Goal: Transaction & Acquisition: Purchase product/service

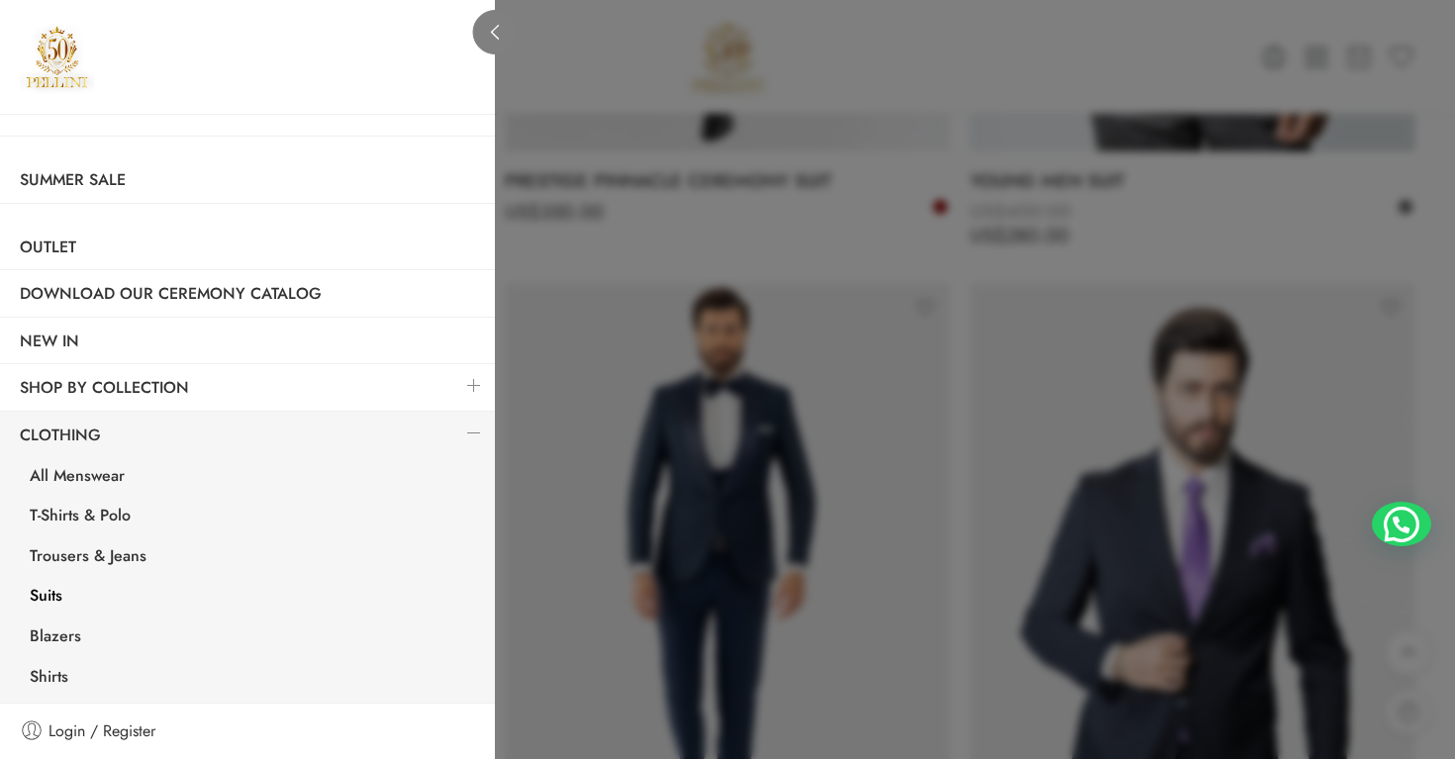
scroll to position [377, 0]
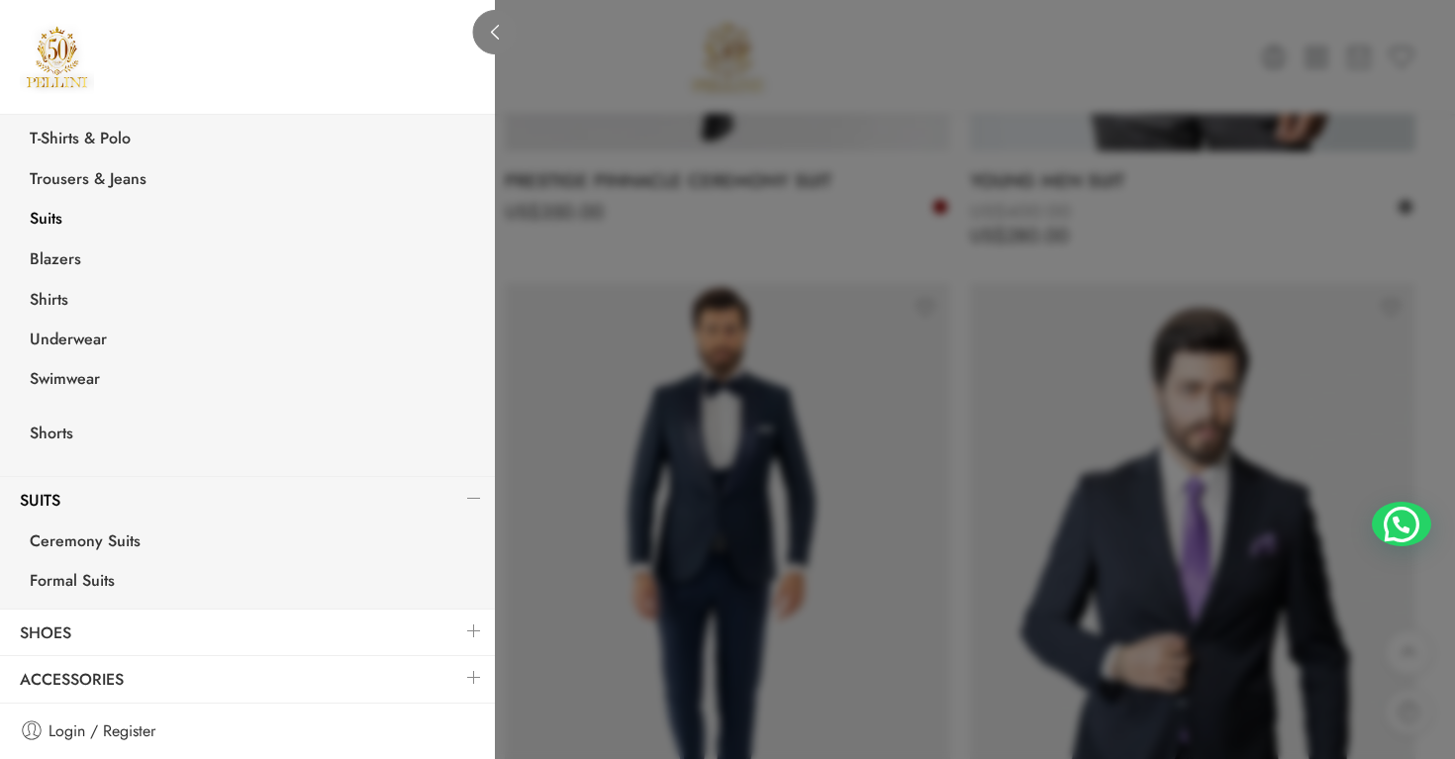
click at [497, 41] on link at bounding box center [495, 32] width 45 height 45
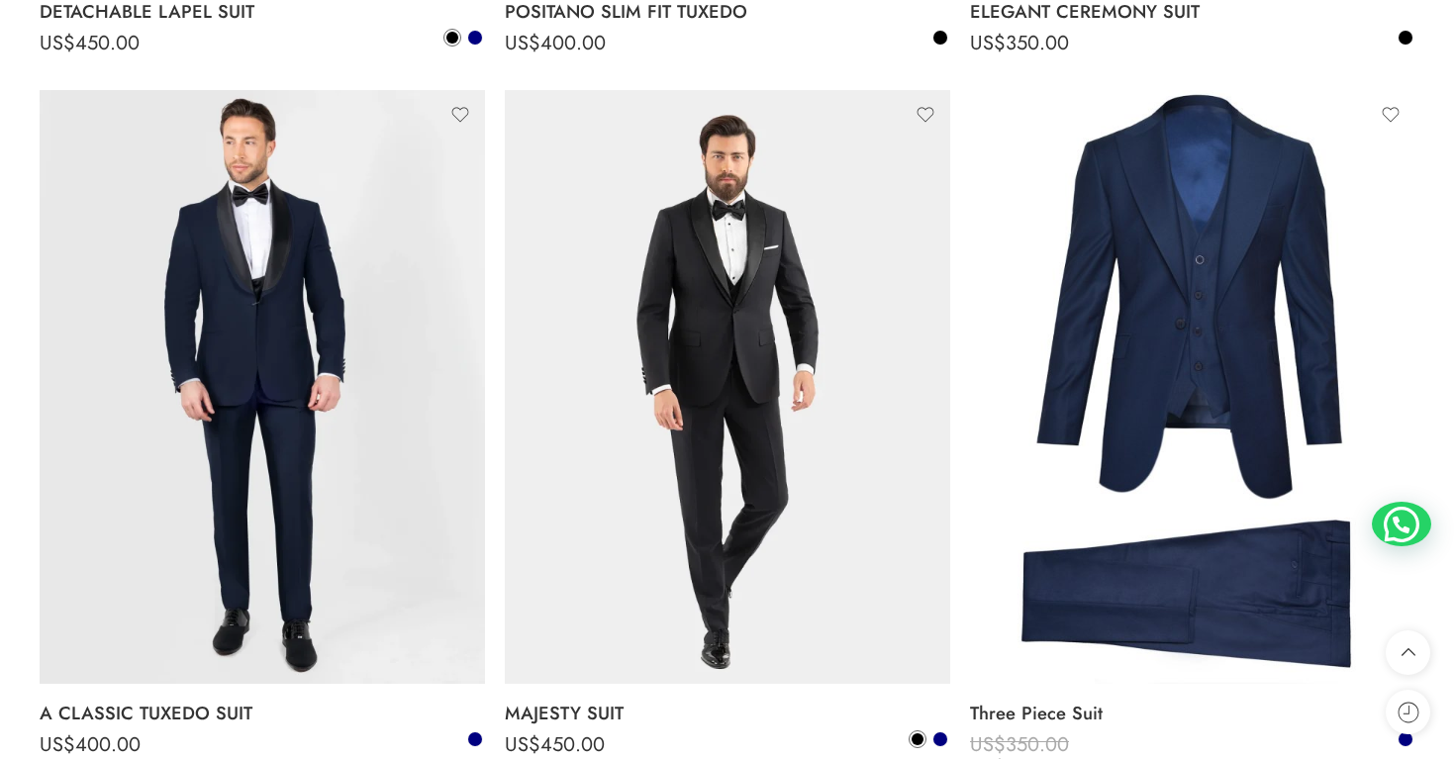
scroll to position [3806, 0]
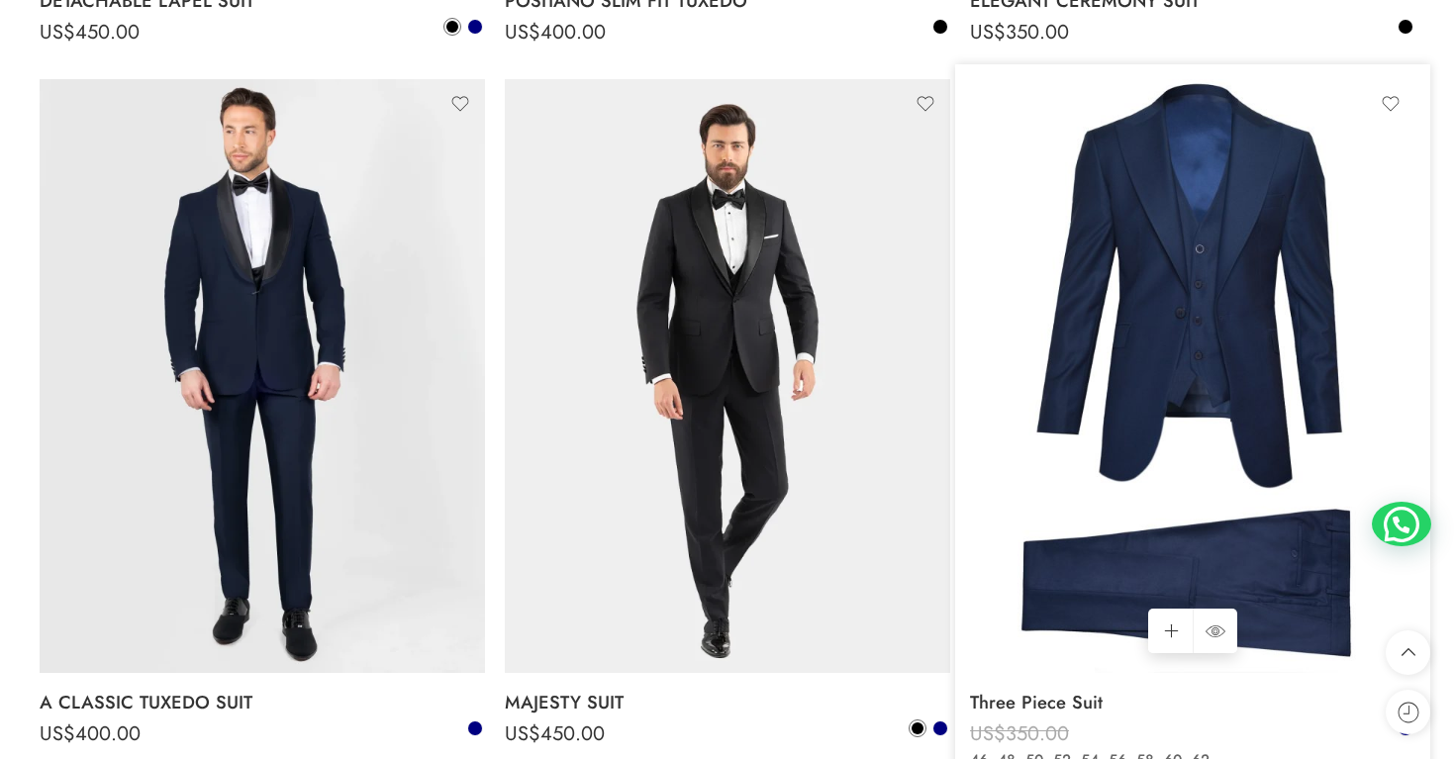
click at [1091, 506] on img at bounding box center [1193, 376] width 446 height 594
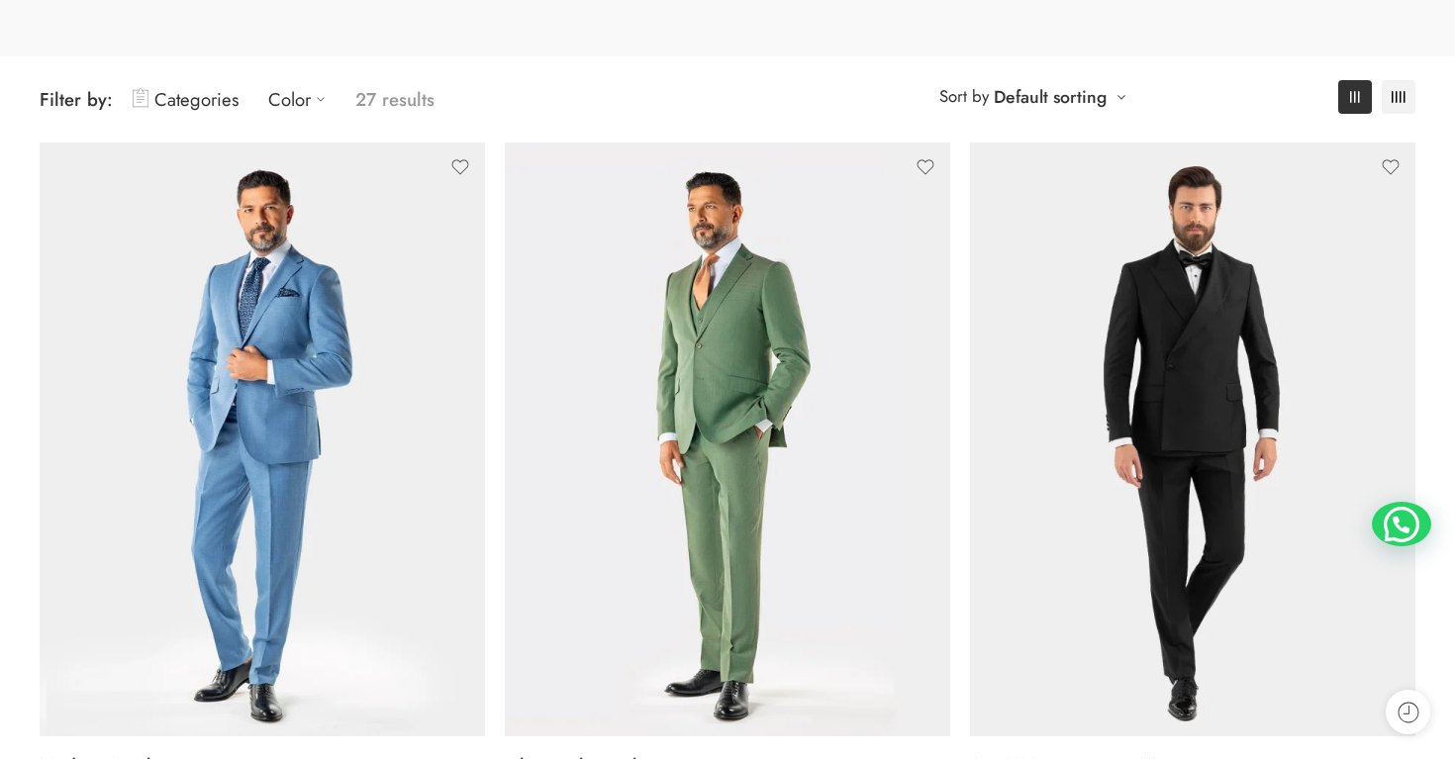
scroll to position [0, 0]
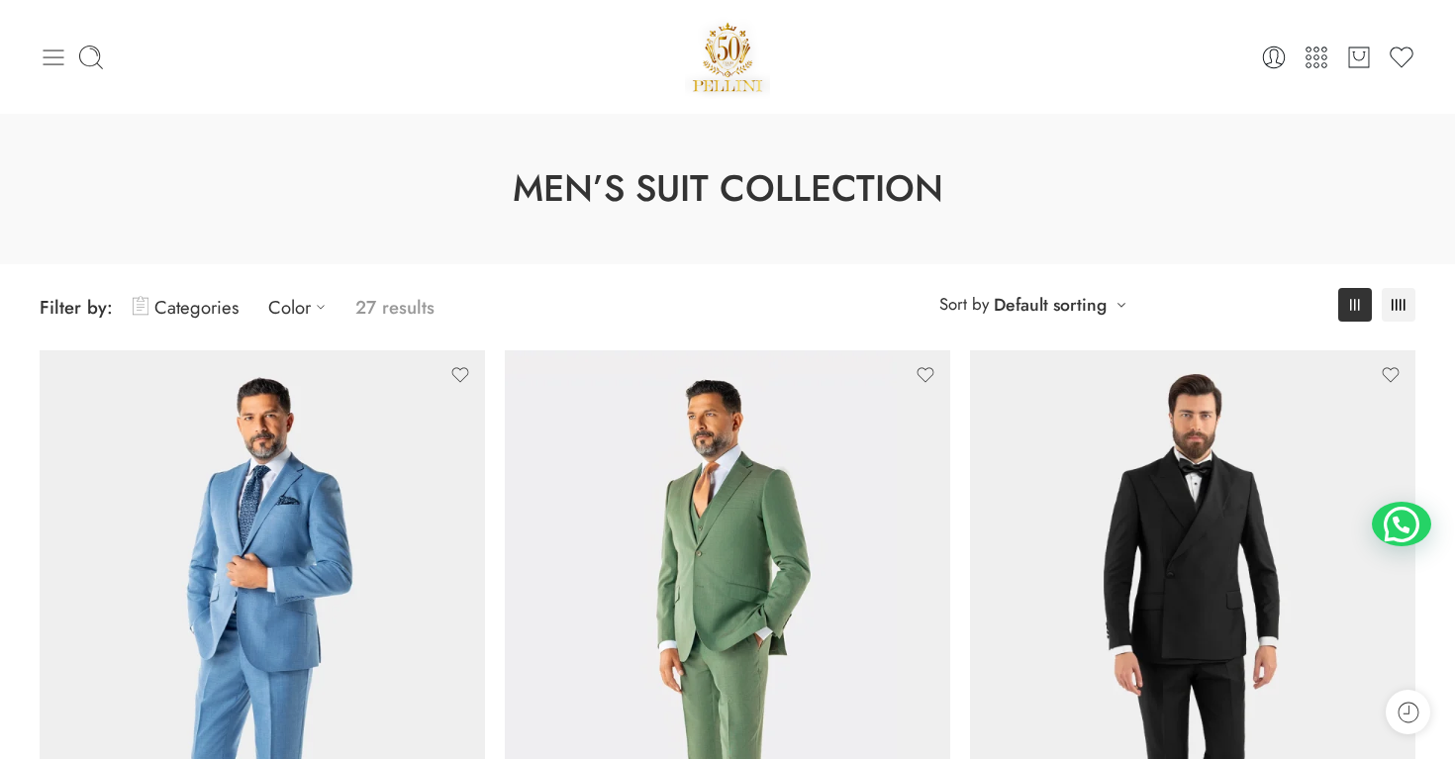
click at [50, 53] on icon at bounding box center [54, 58] width 28 height 28
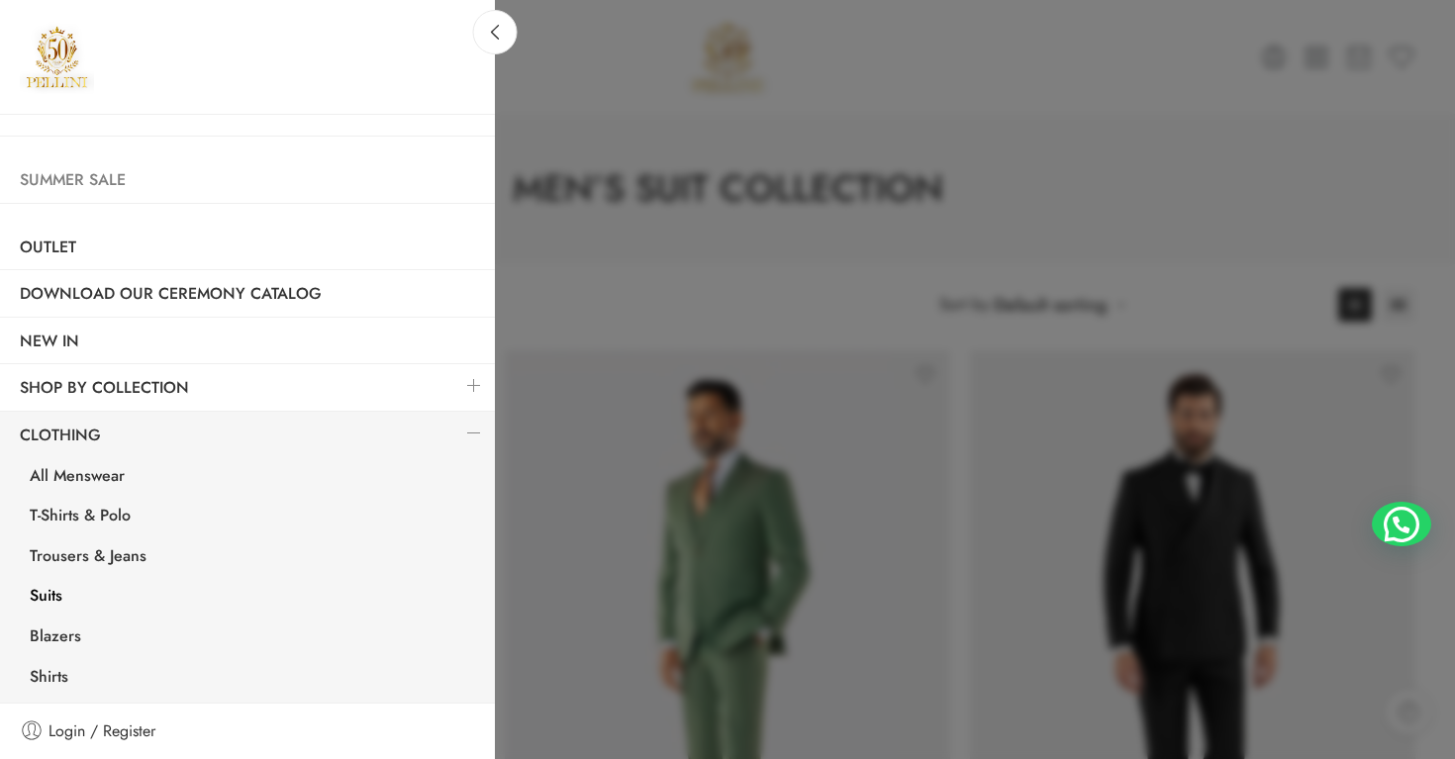
click at [105, 189] on link "Summer Sale" at bounding box center [247, 180] width 495 height 46
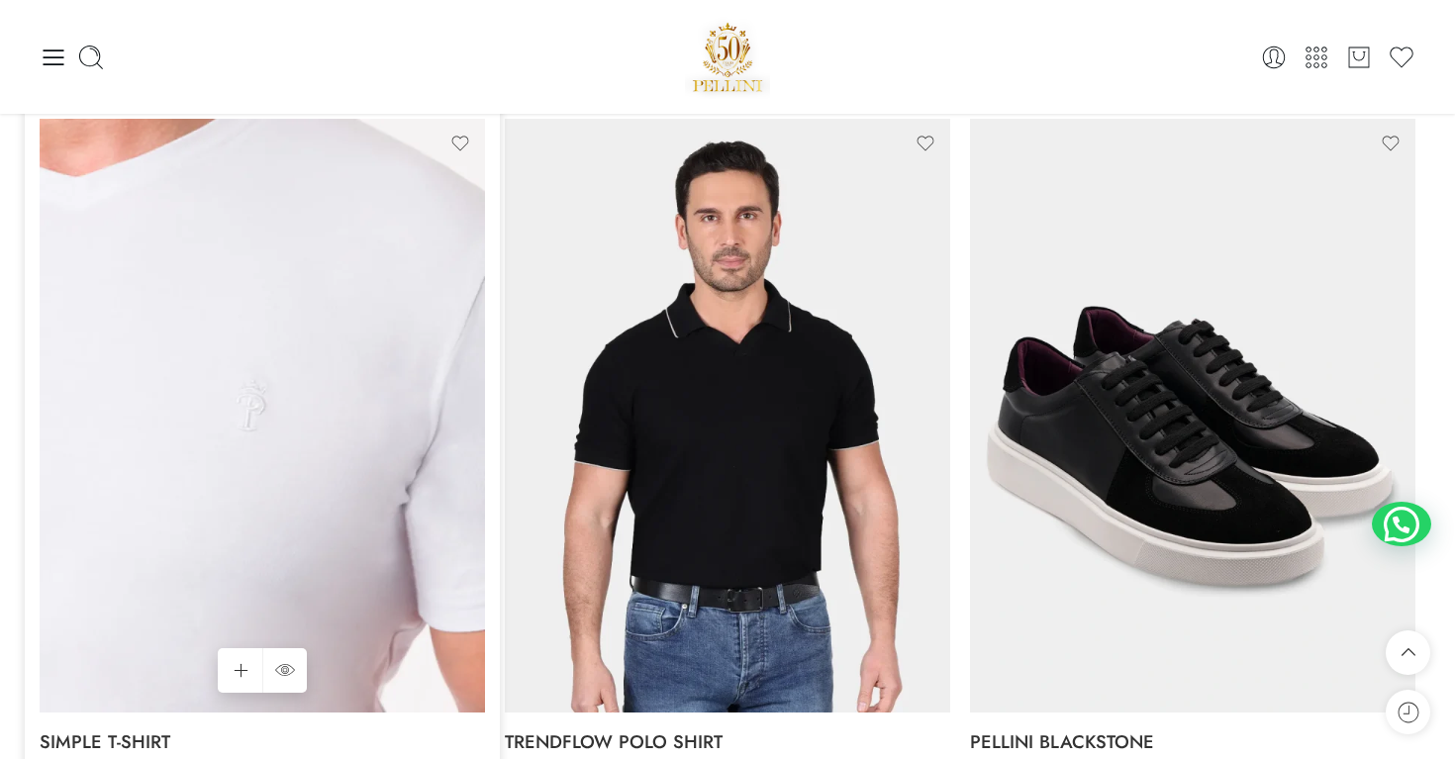
scroll to position [11839, 0]
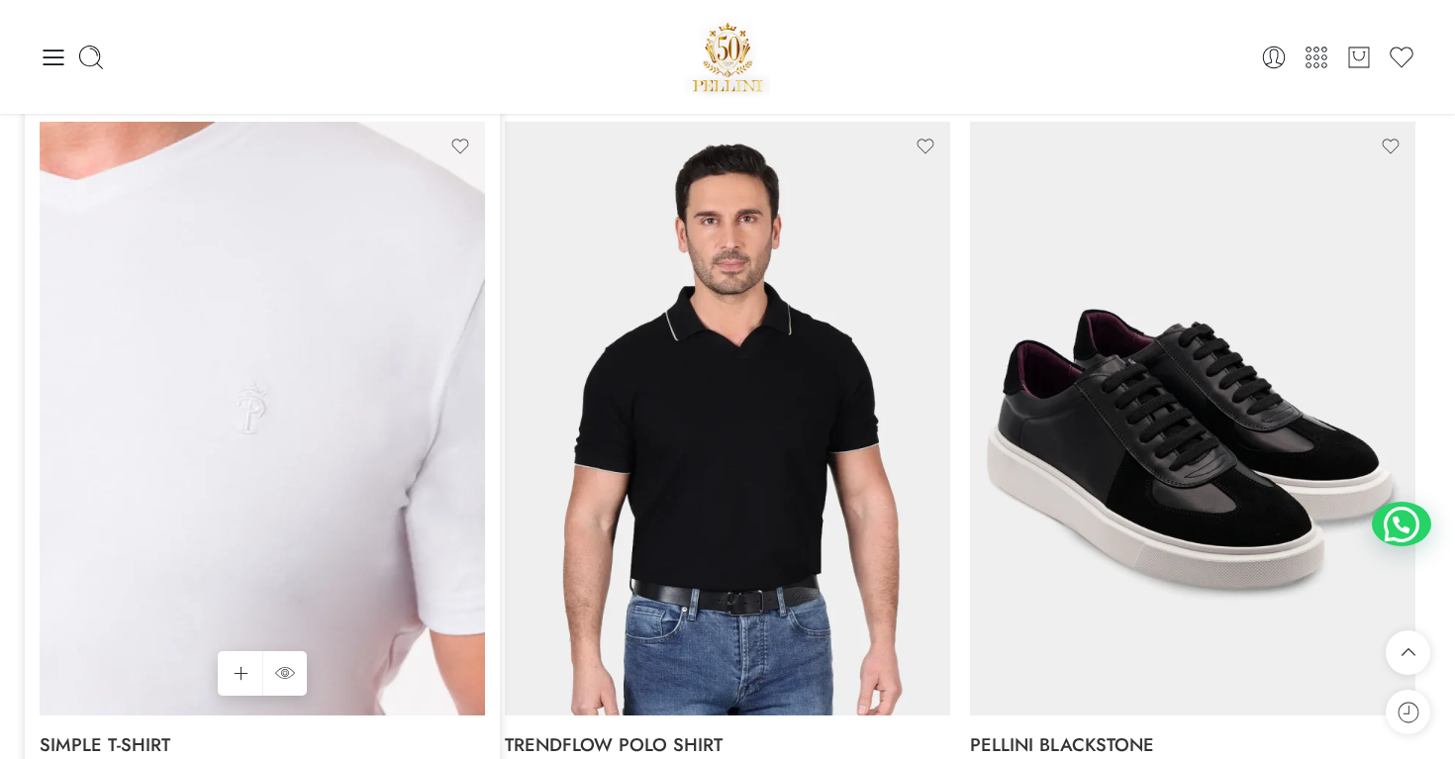
click at [142, 396] on img at bounding box center [263, 419] width 446 height 594
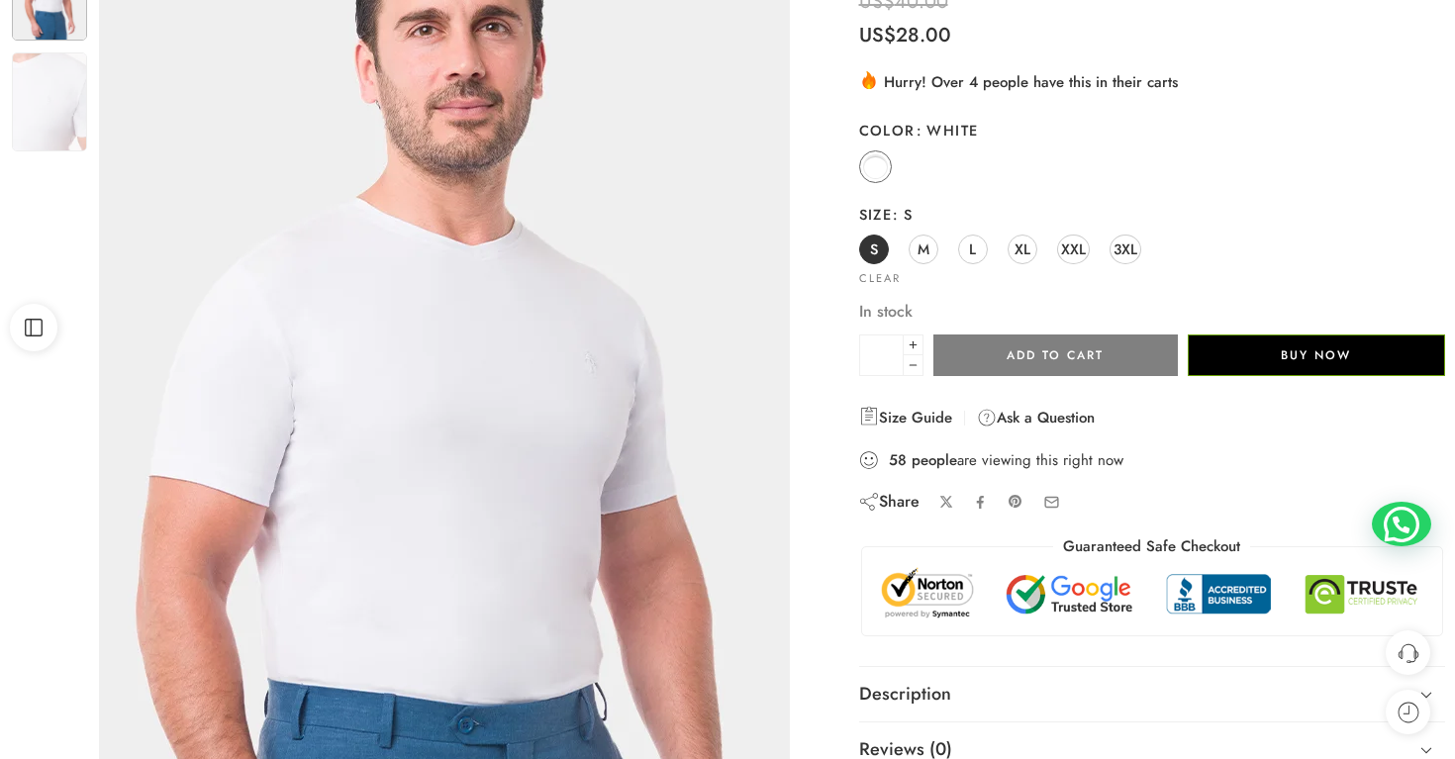
click at [454, 261] on img at bounding box center [440, 440] width 891 height 1188
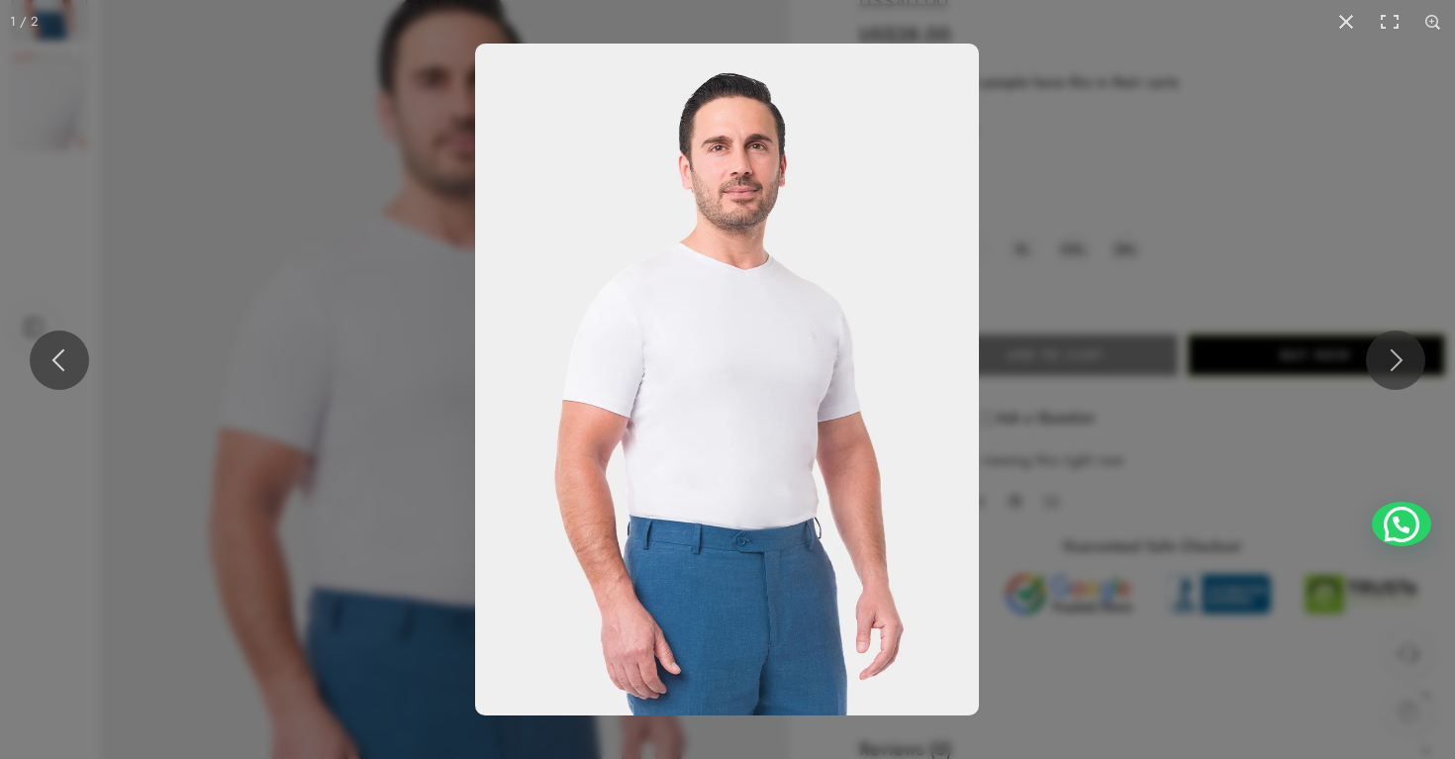
click at [763, 293] on img at bounding box center [727, 380] width 504 height 672
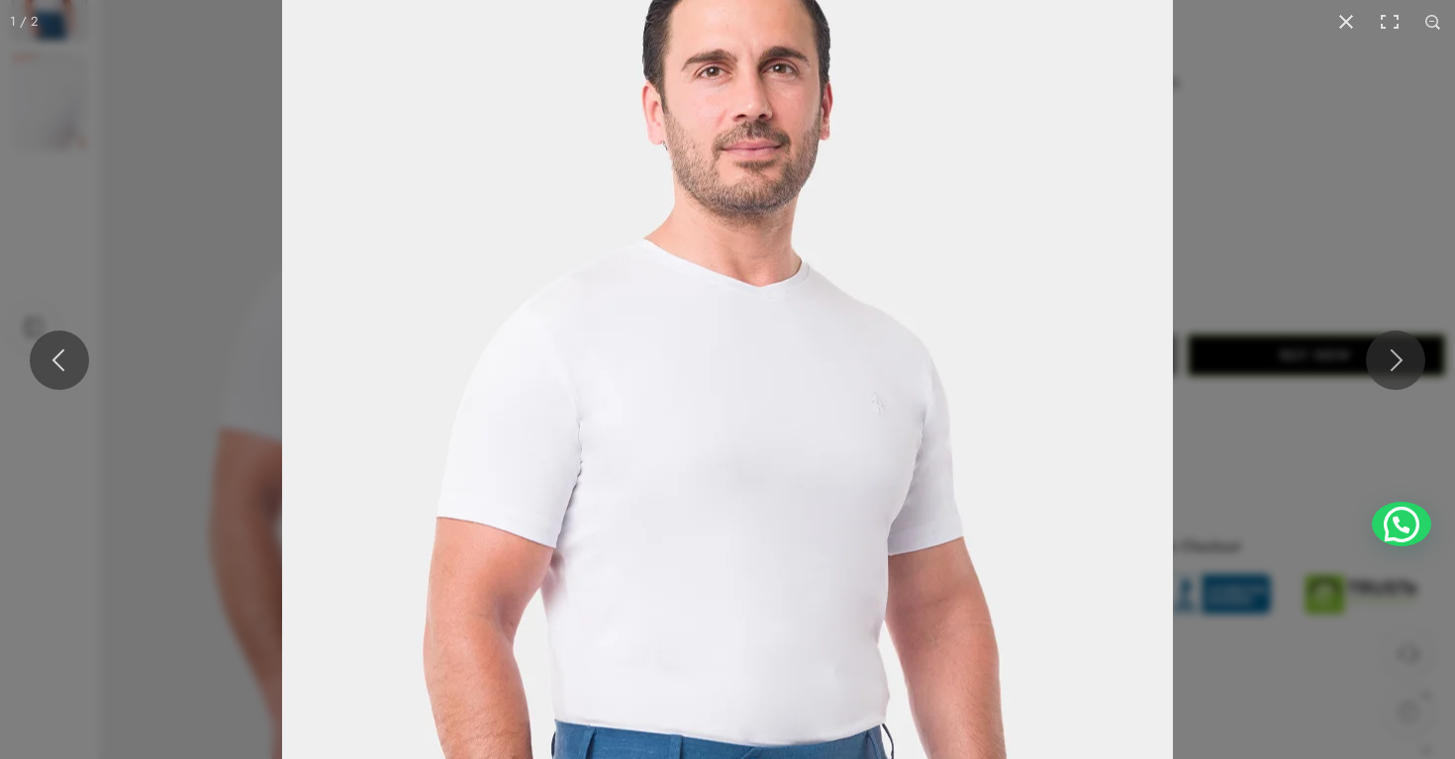
click at [763, 291] on img at bounding box center [727, 481] width 891 height 1188
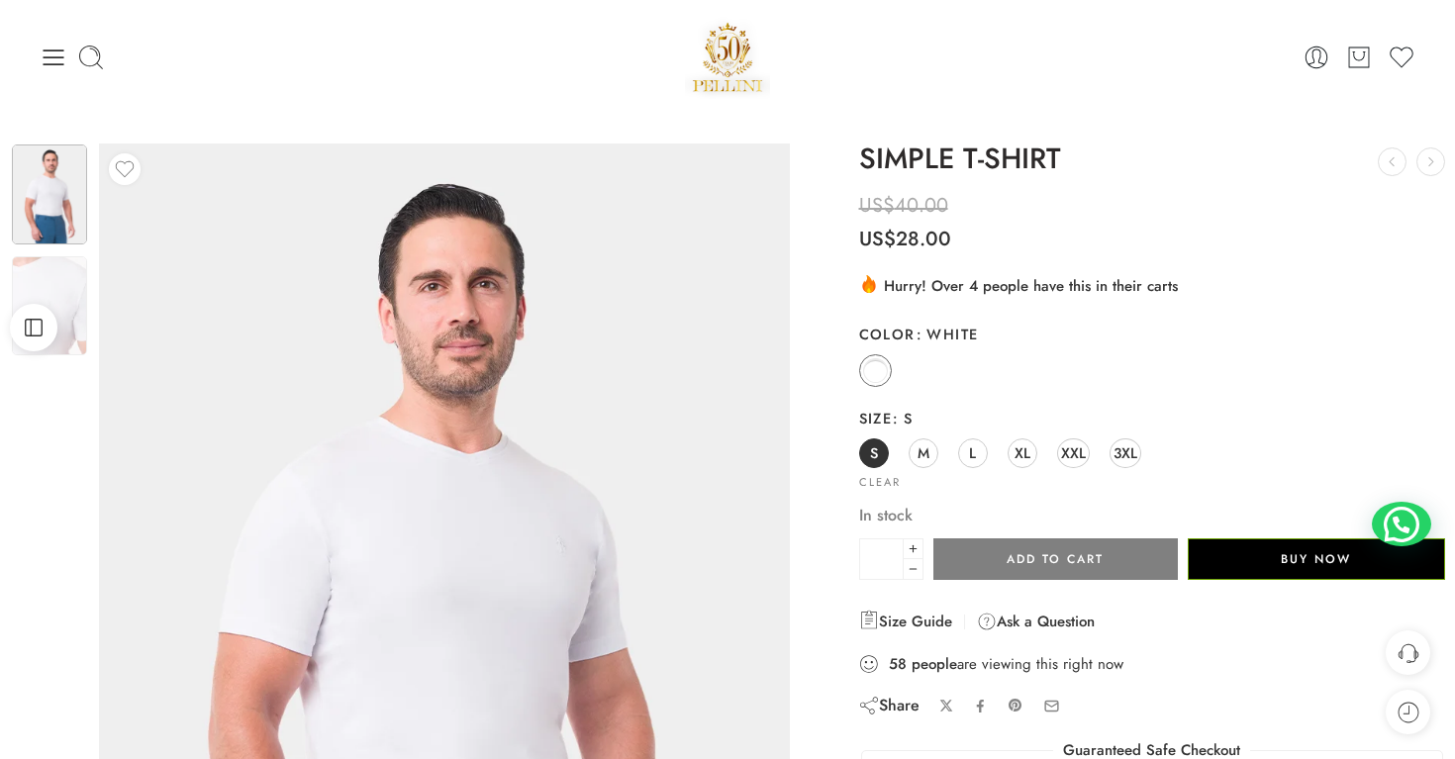
click at [71, 206] on img at bounding box center [49, 195] width 75 height 100
click at [50, 205] on img at bounding box center [49, 195] width 75 height 100
click at [46, 297] on img at bounding box center [49, 305] width 75 height 99
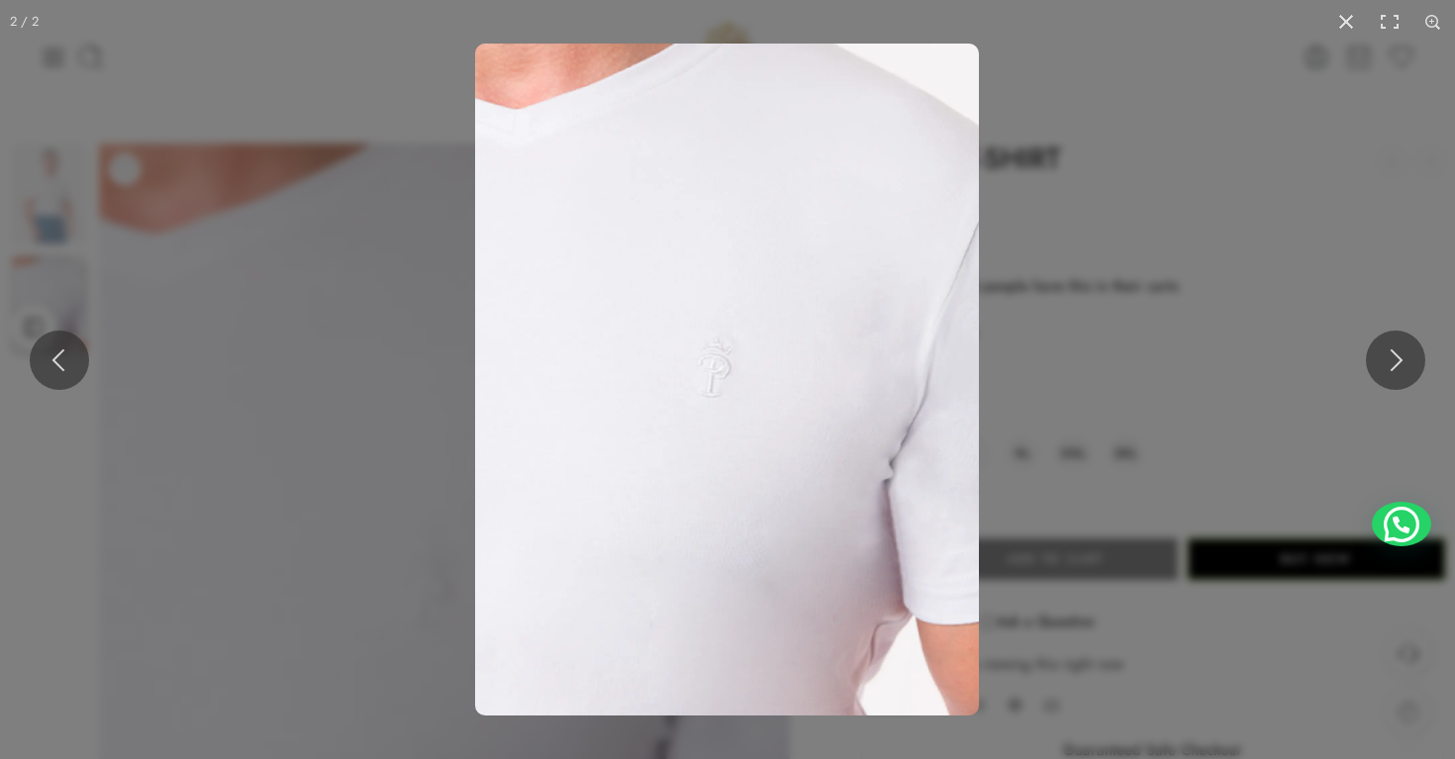
click at [568, 102] on img at bounding box center [727, 380] width 504 height 672
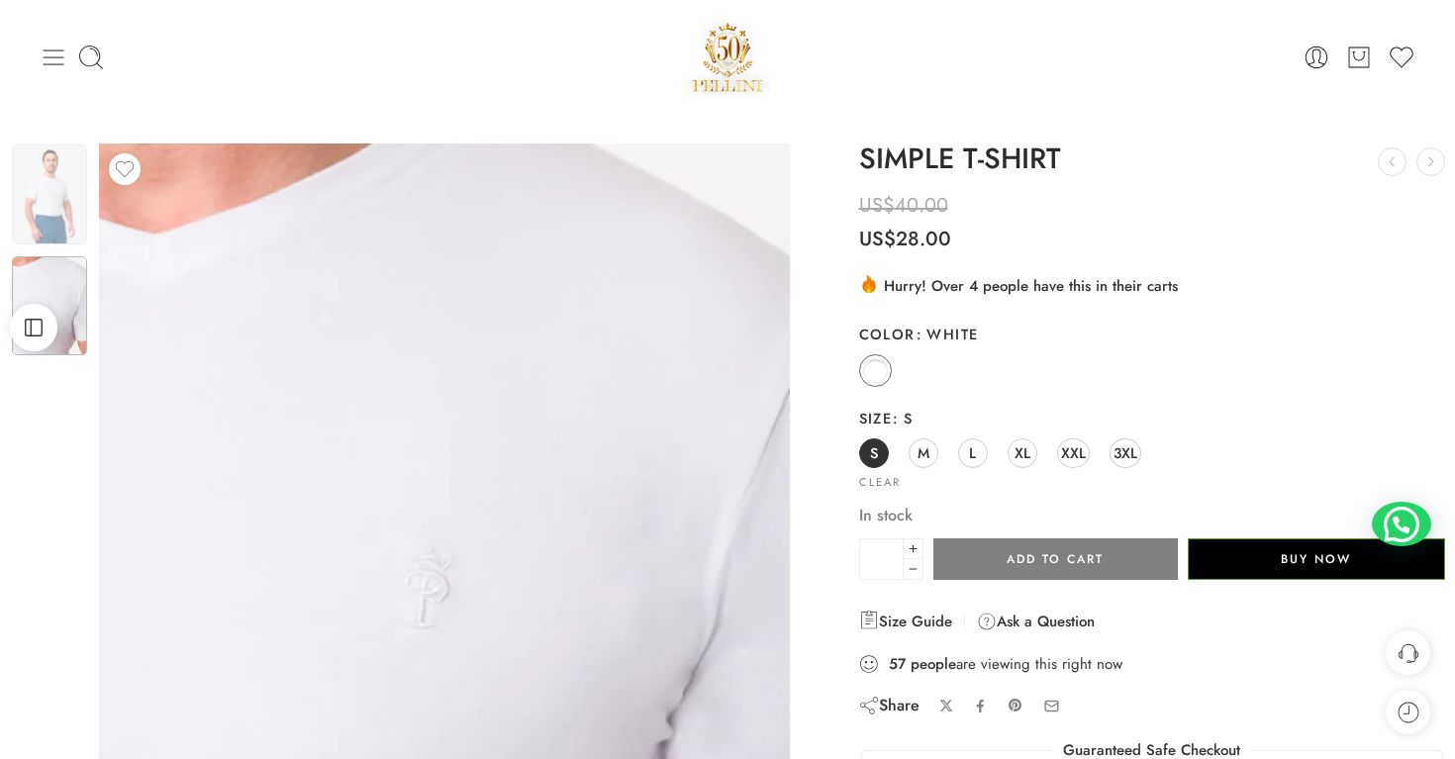
click at [50, 55] on icon at bounding box center [54, 58] width 28 height 28
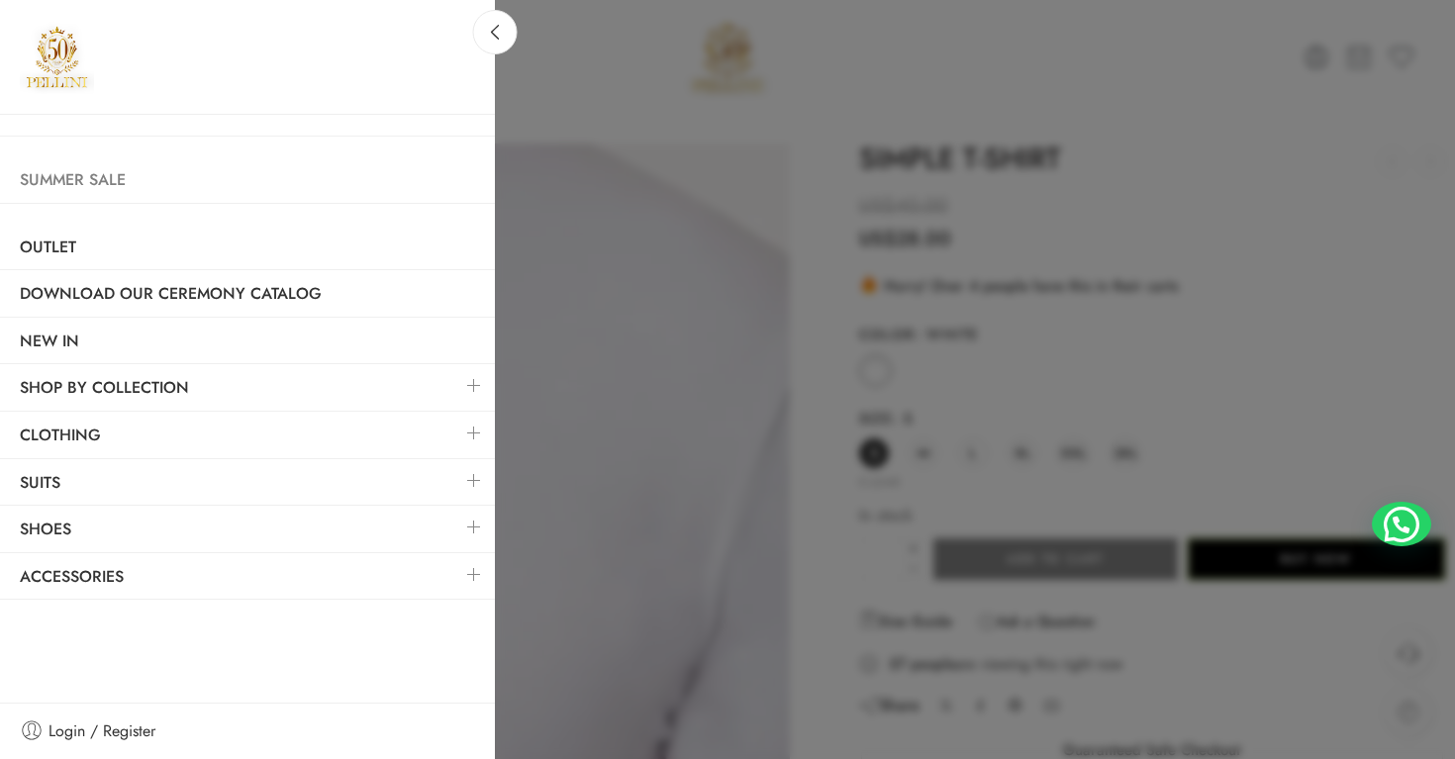
click at [101, 172] on link "Summer Sale" at bounding box center [247, 180] width 495 height 46
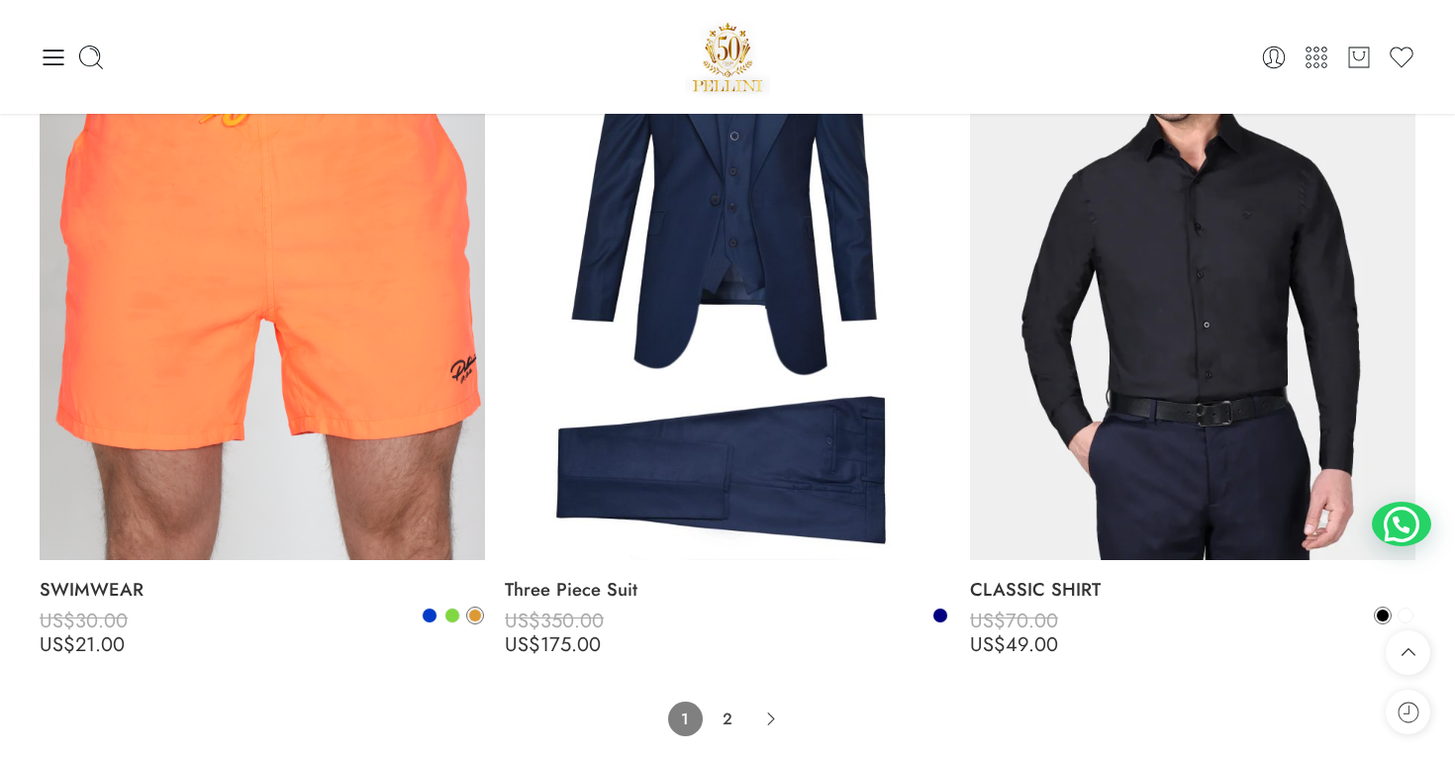
scroll to position [14173, 0]
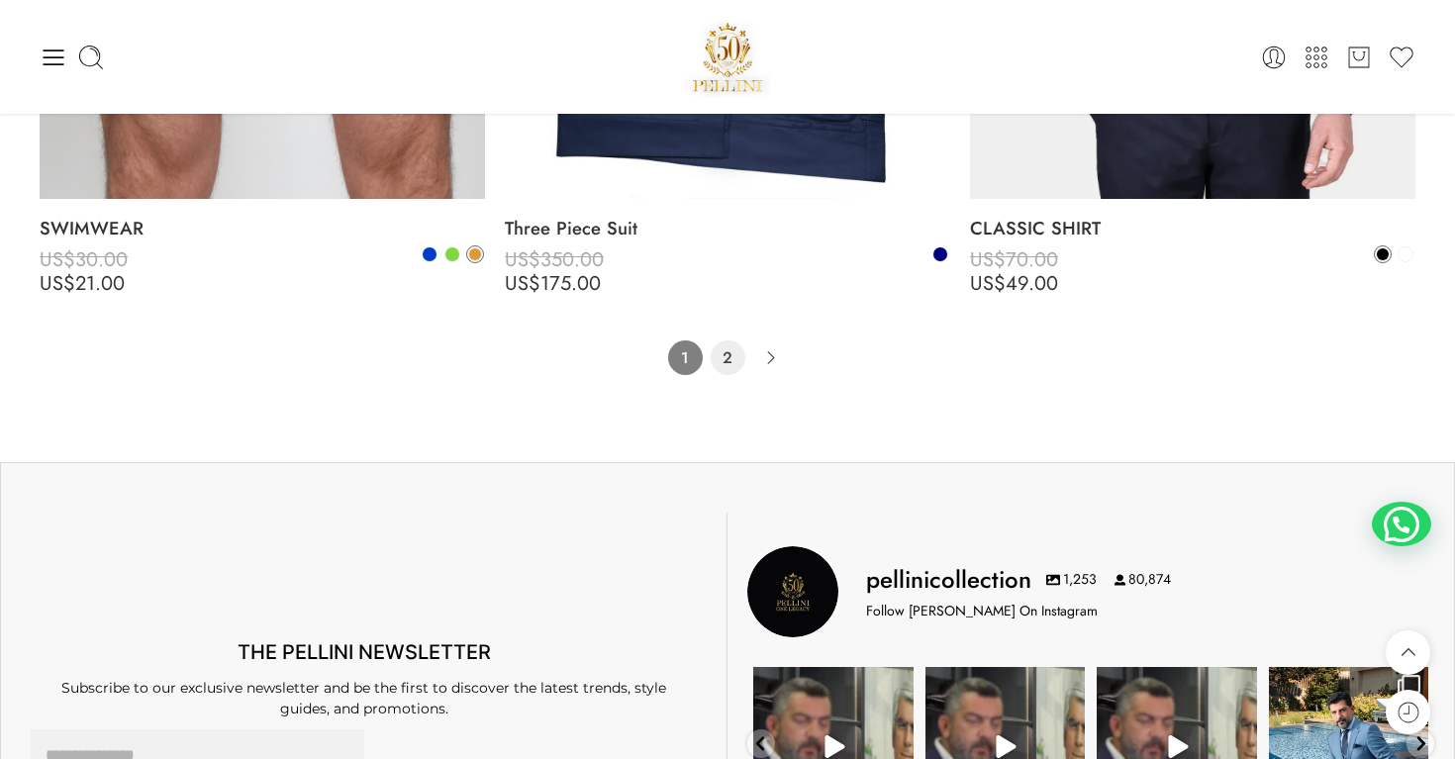
click at [716, 357] on link "2" at bounding box center [728, 358] width 35 height 35
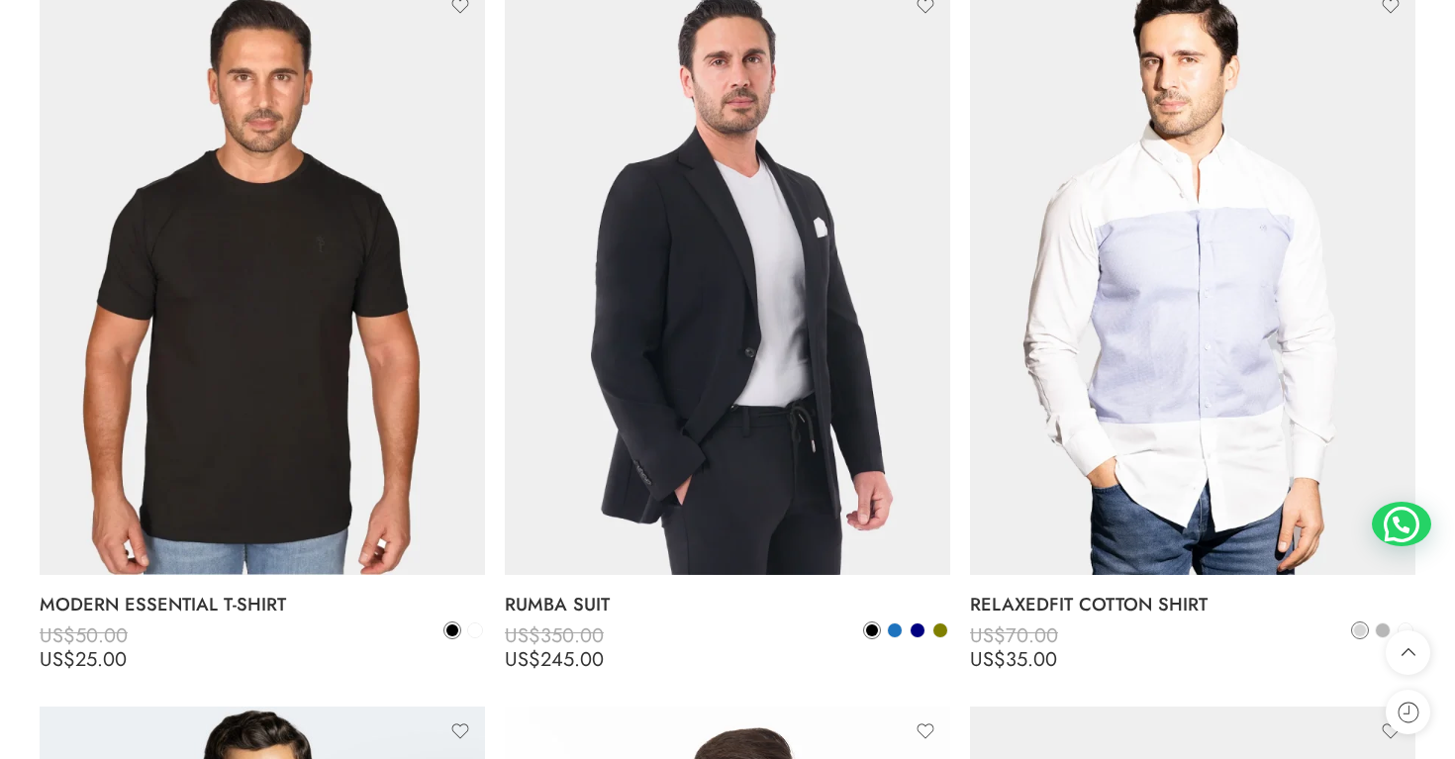
scroll to position [5487, 0]
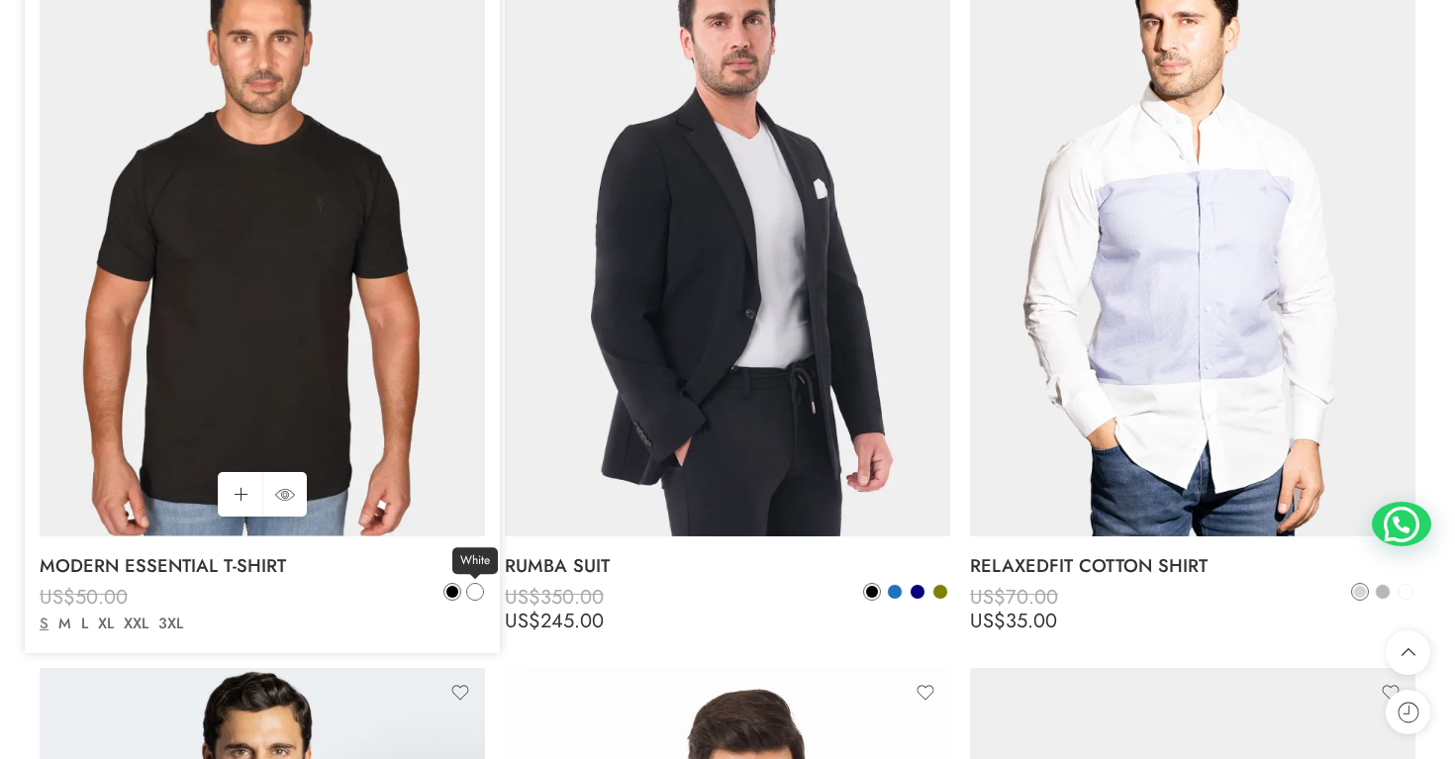
click at [474, 591] on span at bounding box center [475, 592] width 14 height 14
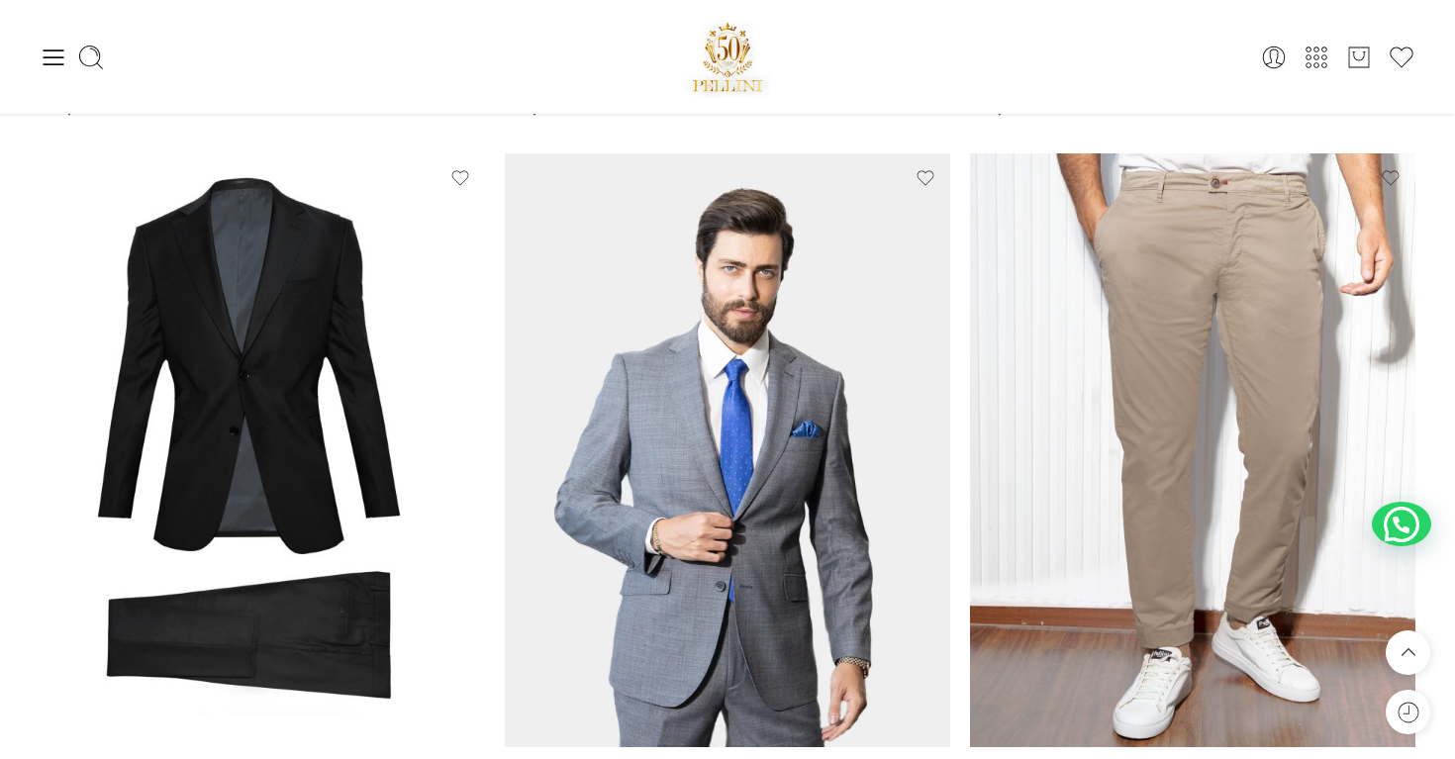
scroll to position [11065, 0]
